Goal: Entertainment & Leisure: Consume media (video, audio)

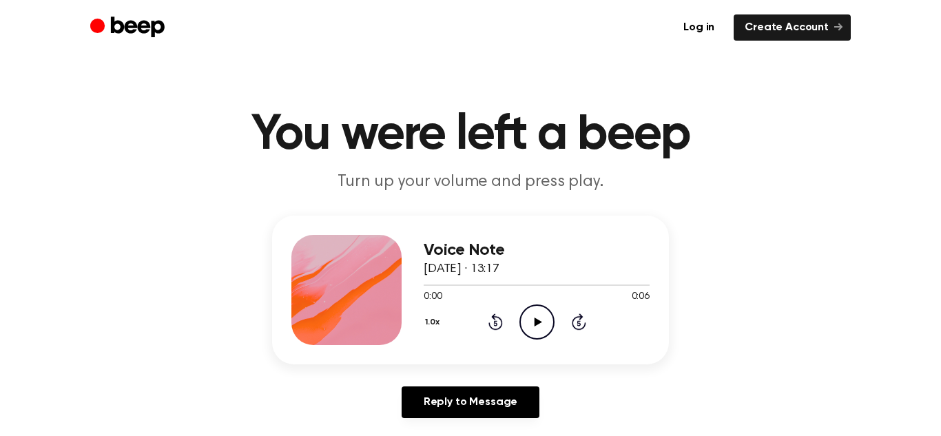
click at [541, 325] on icon "Play Audio" at bounding box center [536, 321] width 35 height 35
click at [523, 313] on icon "Play Audio" at bounding box center [536, 321] width 35 height 35
click at [535, 324] on icon at bounding box center [538, 321] width 8 height 9
